Goal: Use online tool/utility: Utilize a website feature to perform a specific function

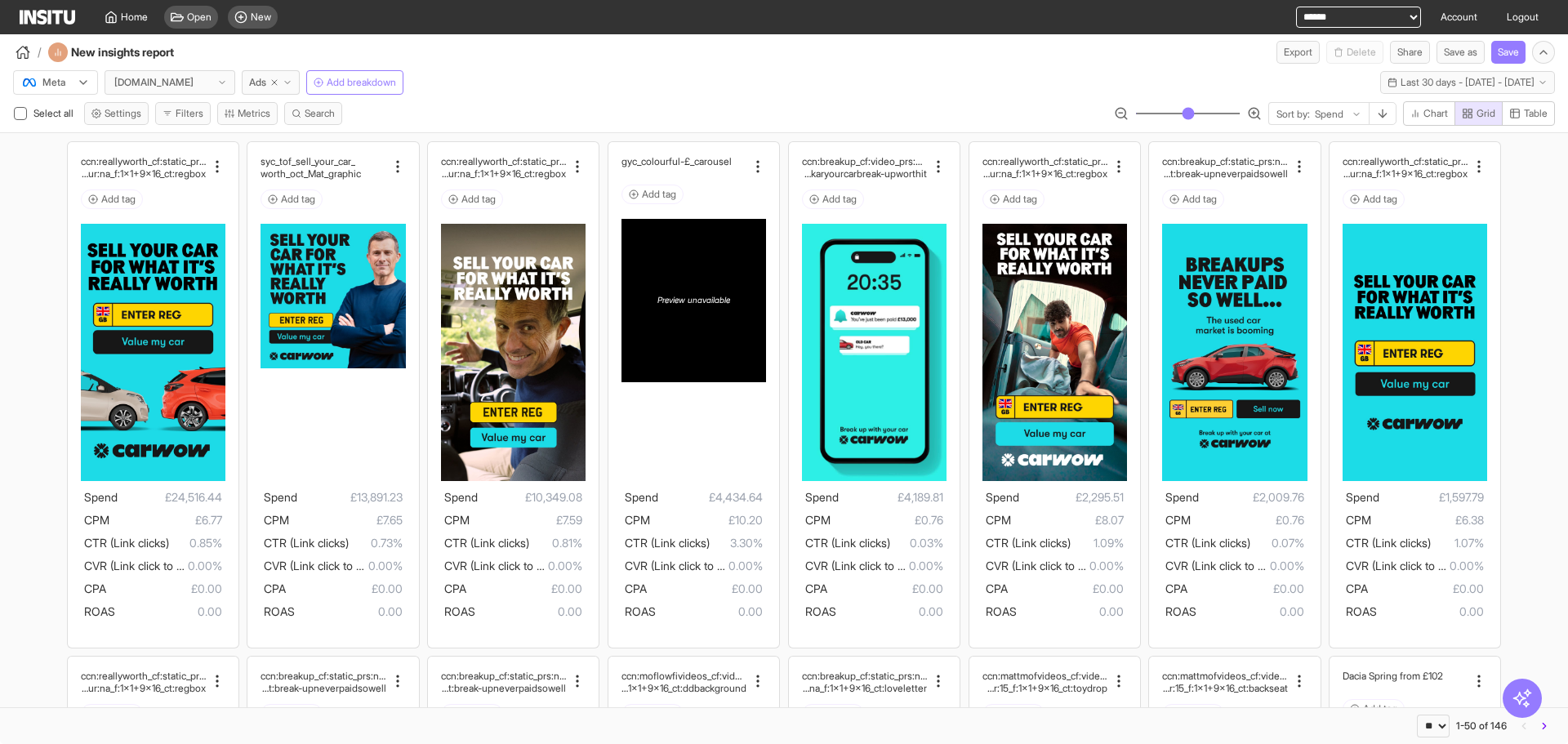
select select "**"
click at [251, 16] on span "New" at bounding box center [261, 17] width 21 height 13
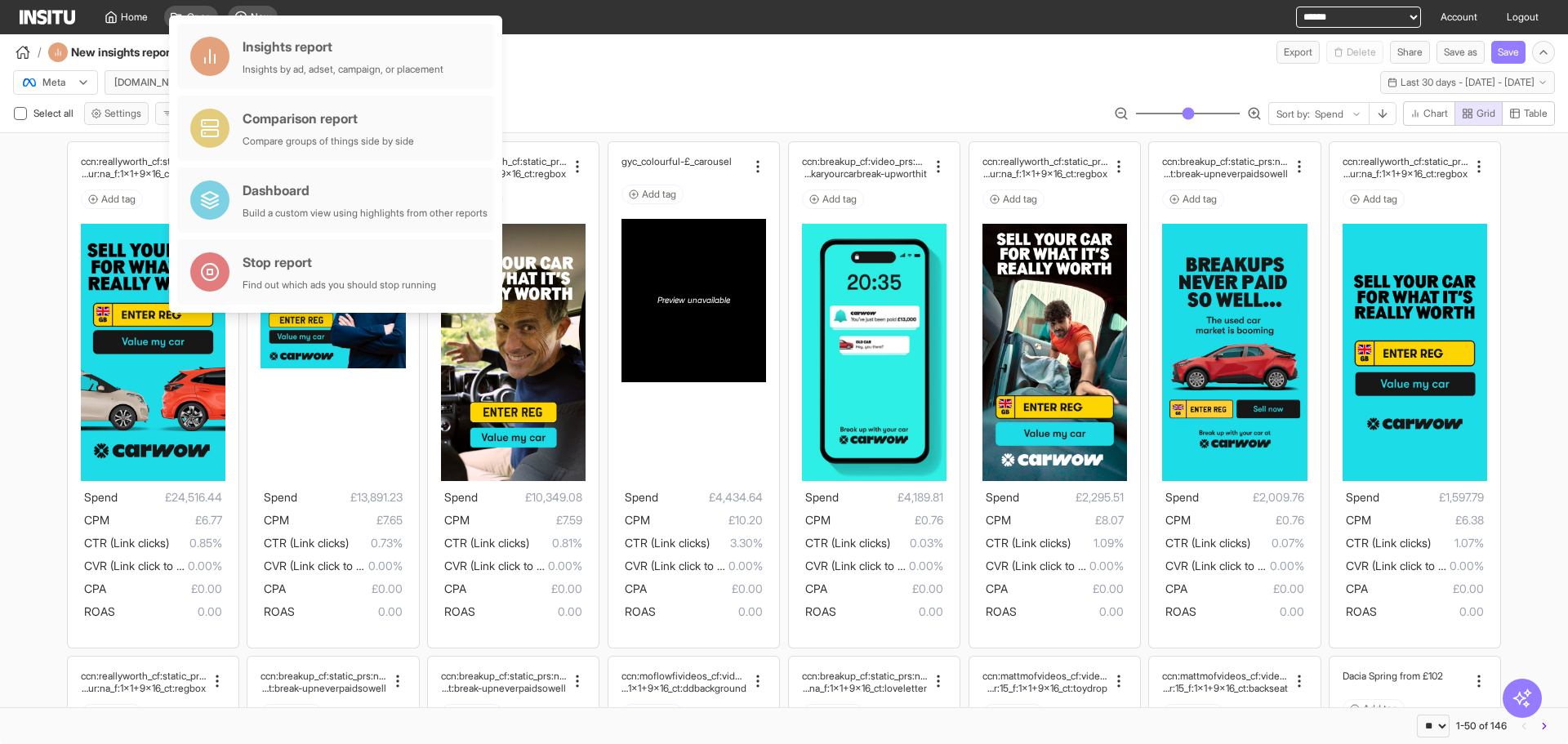
click at [564, 51] on div "/ New insights report Export Delete Share Save as Save" at bounding box center [784, 49] width 1568 height 29
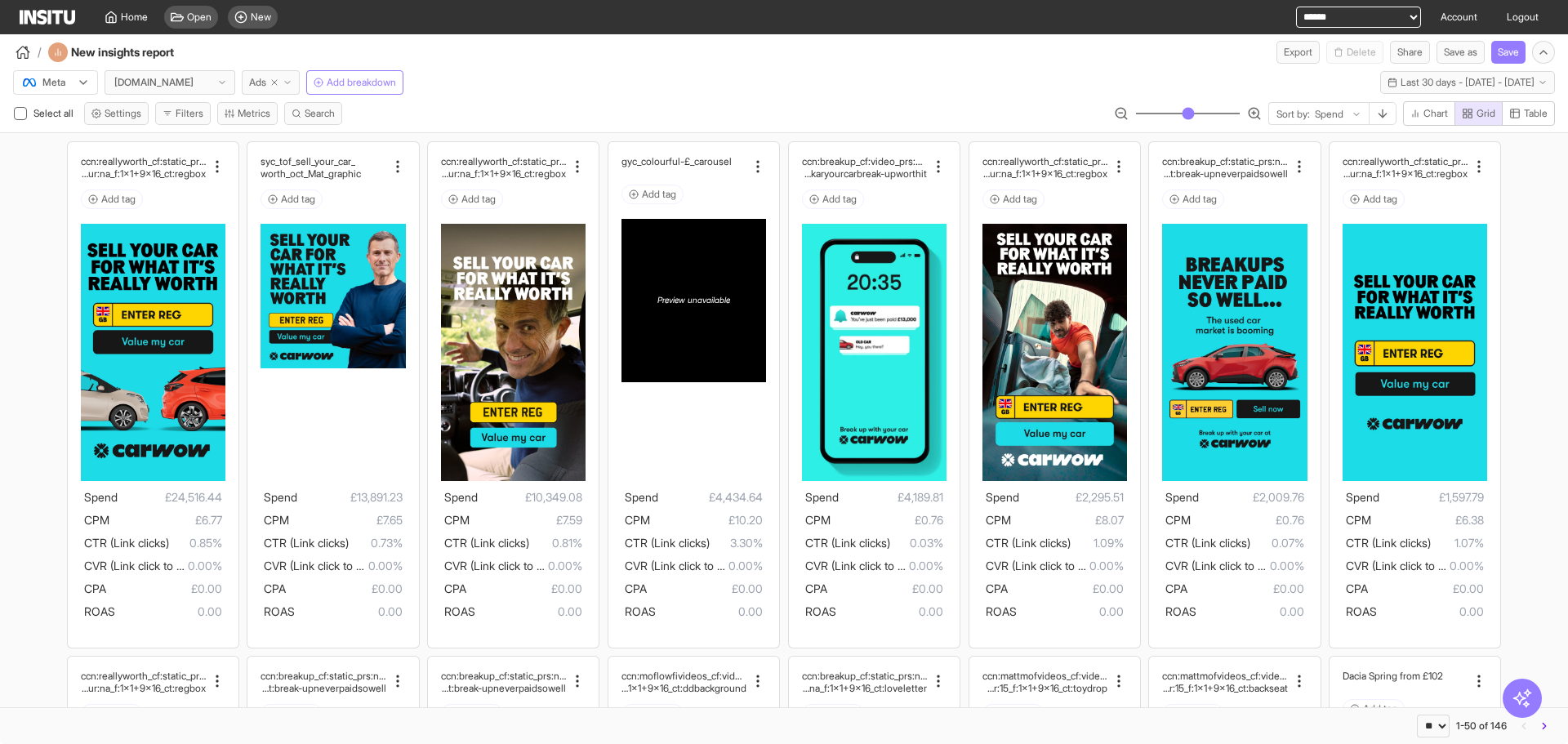
click at [292, 74] on button "Ads" at bounding box center [271, 82] width 58 height 24
click at [495, 84] on div "Meta [DOMAIN_NAME] Ads Add breakdown Last 30 days - [DATE] - [DATE] [DATE] - [D…" at bounding box center [784, 79] width 1568 height 31
click at [242, 25] on div "New" at bounding box center [252, 17] width 50 height 22
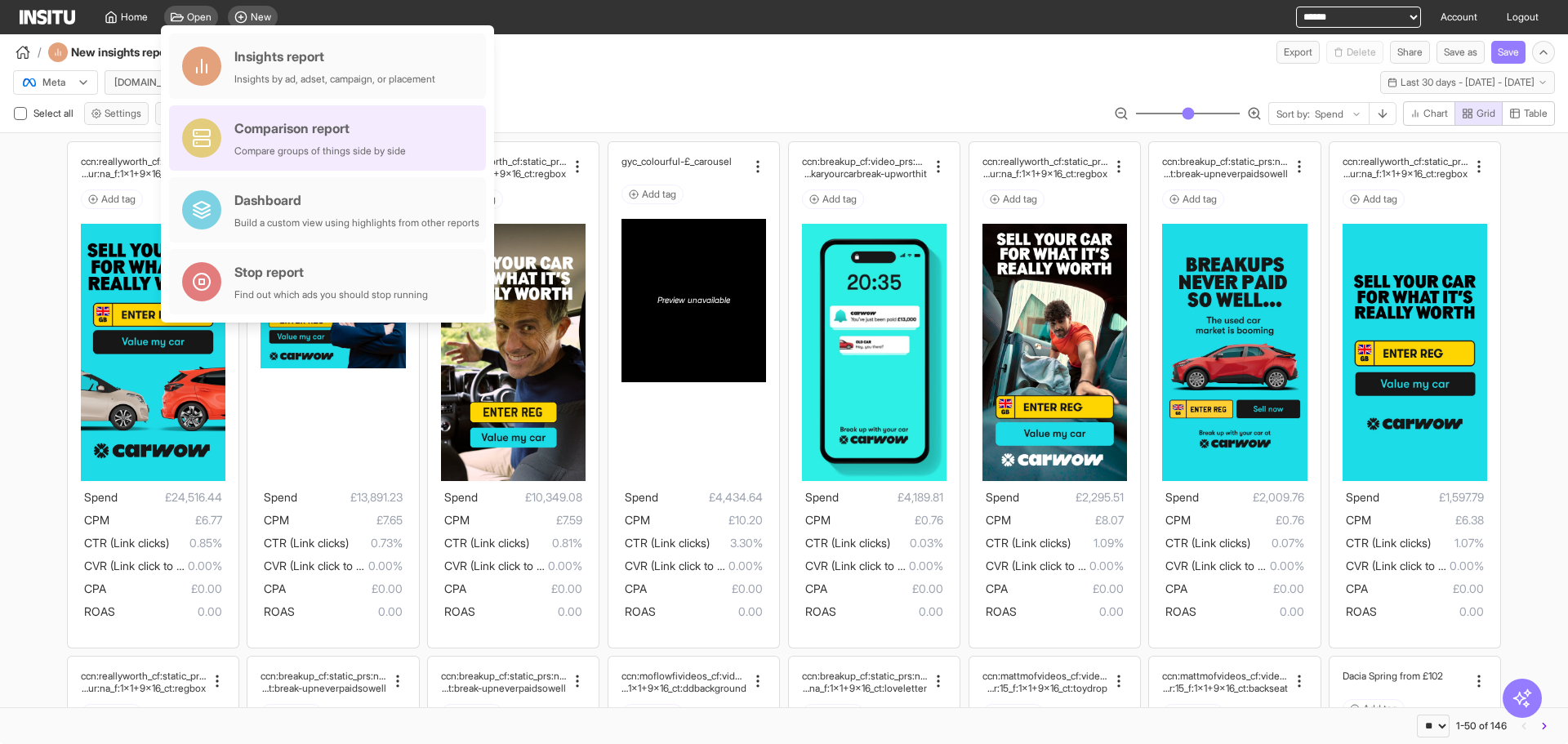
click at [350, 126] on div "Comparison report" at bounding box center [319, 127] width 171 height 20
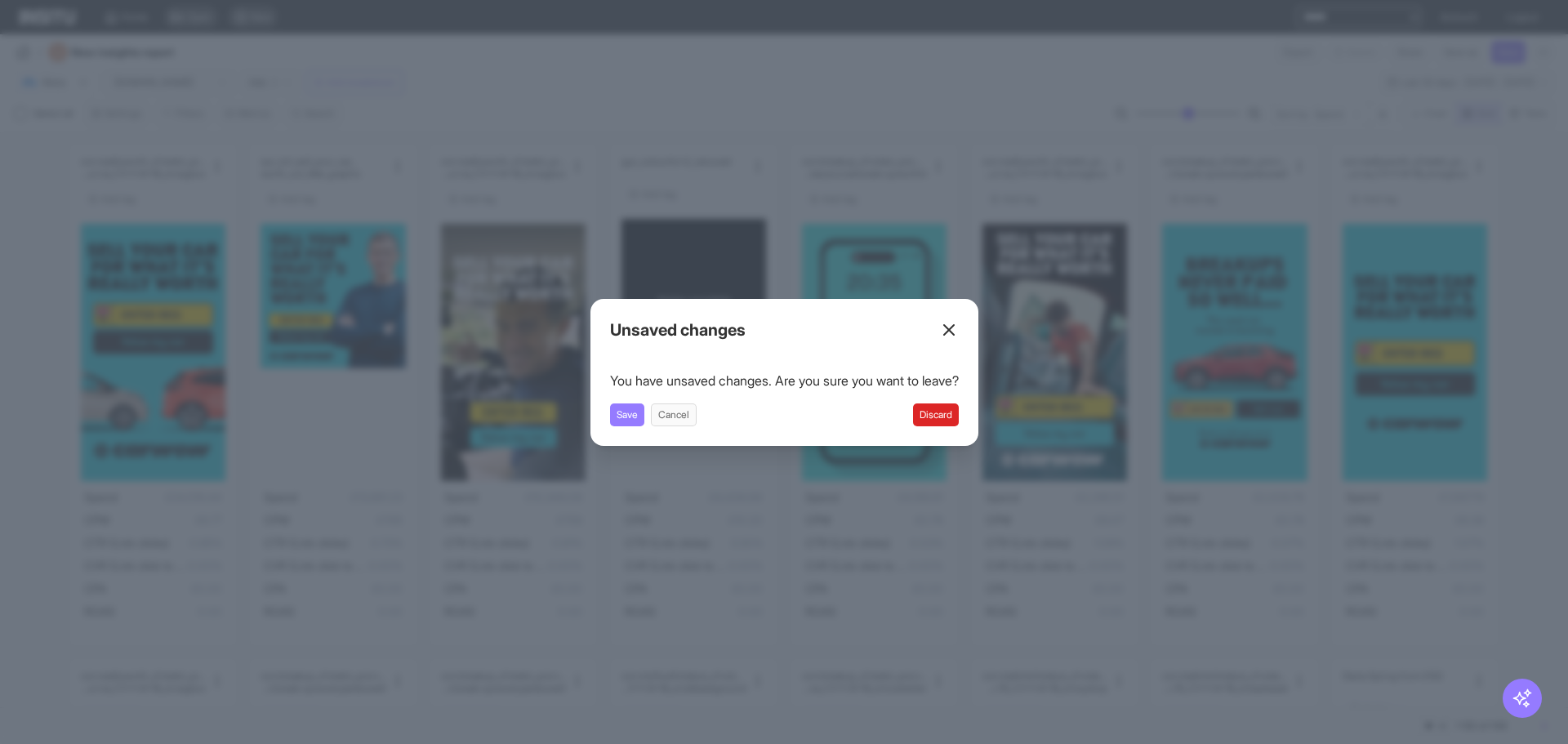
click at [959, 410] on button "Discard" at bounding box center [935, 415] width 46 height 22
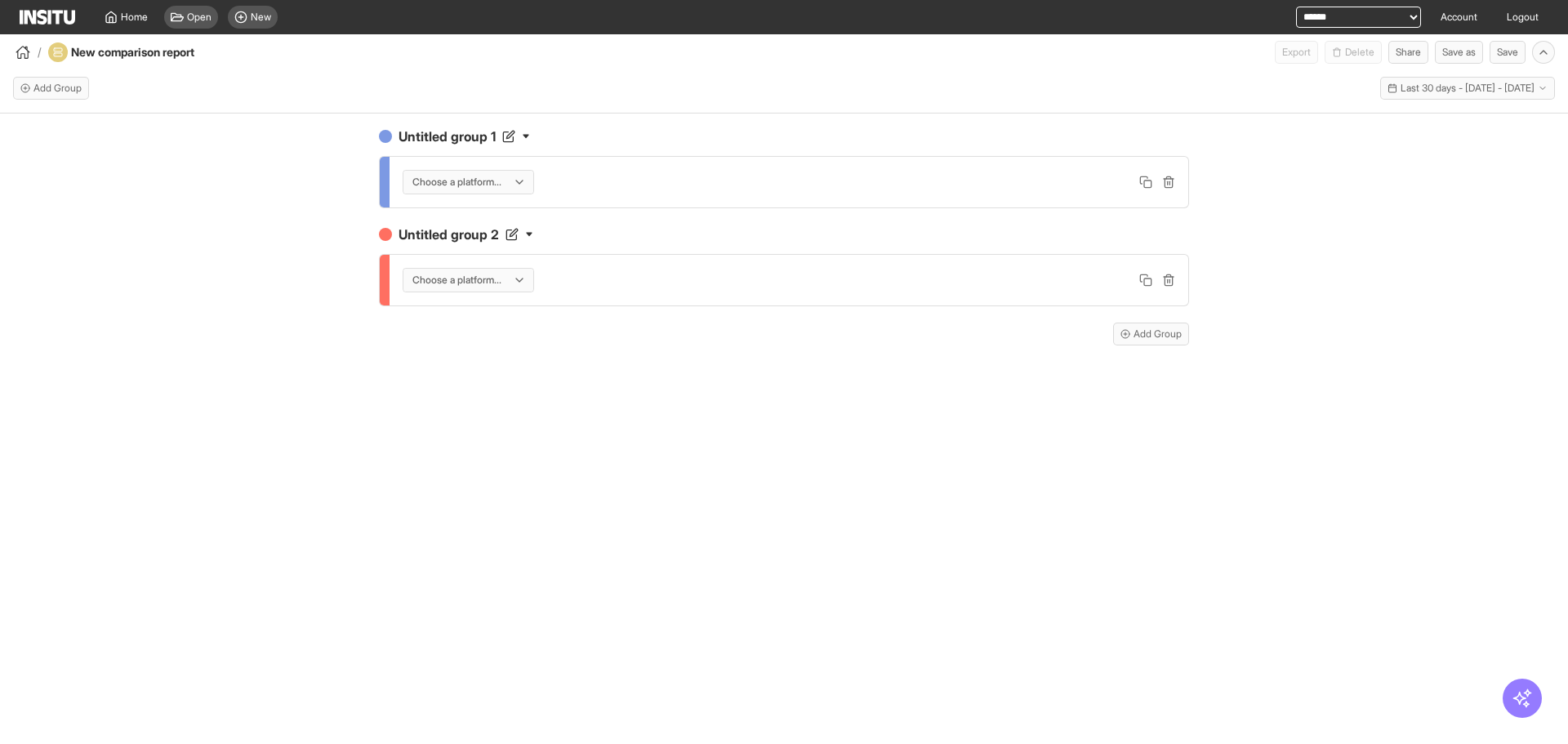
click at [480, 165] on div "Choose a platform..." at bounding box center [788, 182] width 799 height 51
click at [477, 177] on div at bounding box center [457, 182] width 93 height 16
click at [468, 214] on span "Meta" at bounding box center [471, 217] width 116 height 15
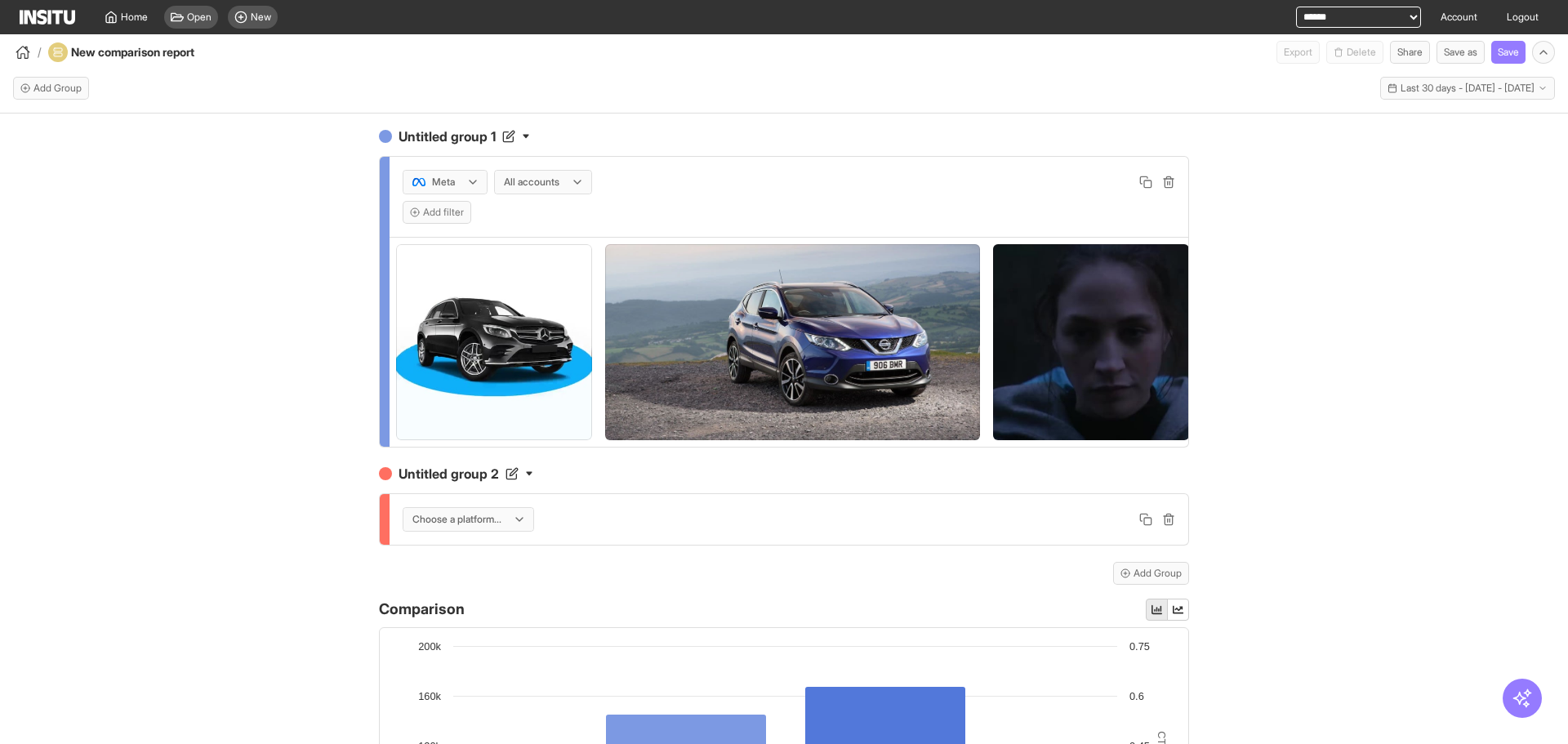
click at [965, 122] on div "Untitled group 1 option [object Object], selected. Meta All accounts Add filter…" at bounding box center [784, 616] width 836 height 1005
